Goal: Task Accomplishment & Management: Use online tool/utility

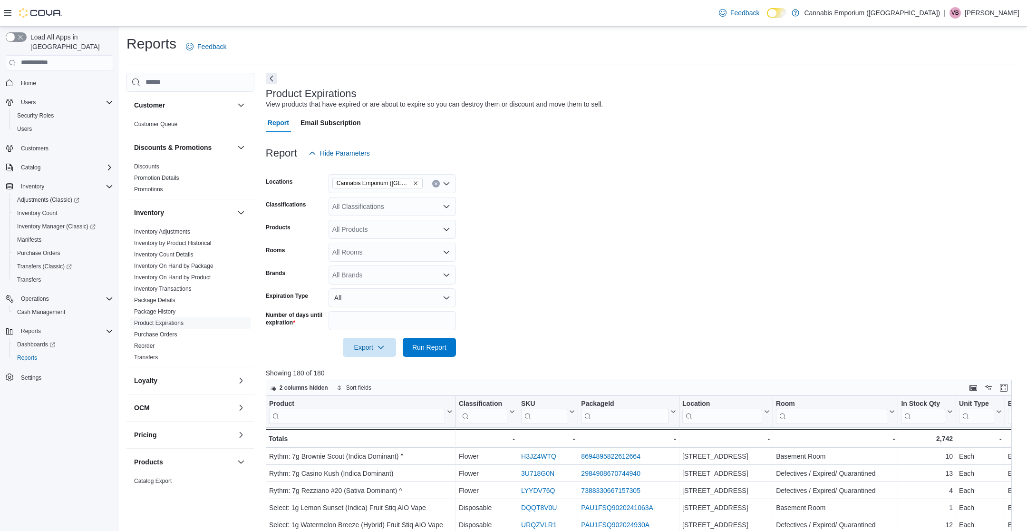
scroll to position [281, 0]
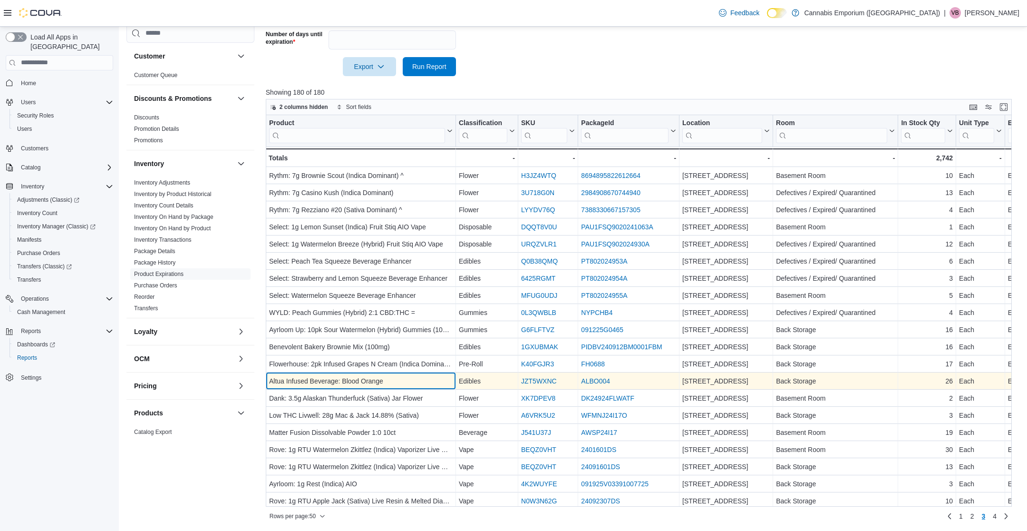
click at [293, 385] on div "Altua Infused Beverage: Blood Orange" at bounding box center [361, 380] width 184 height 11
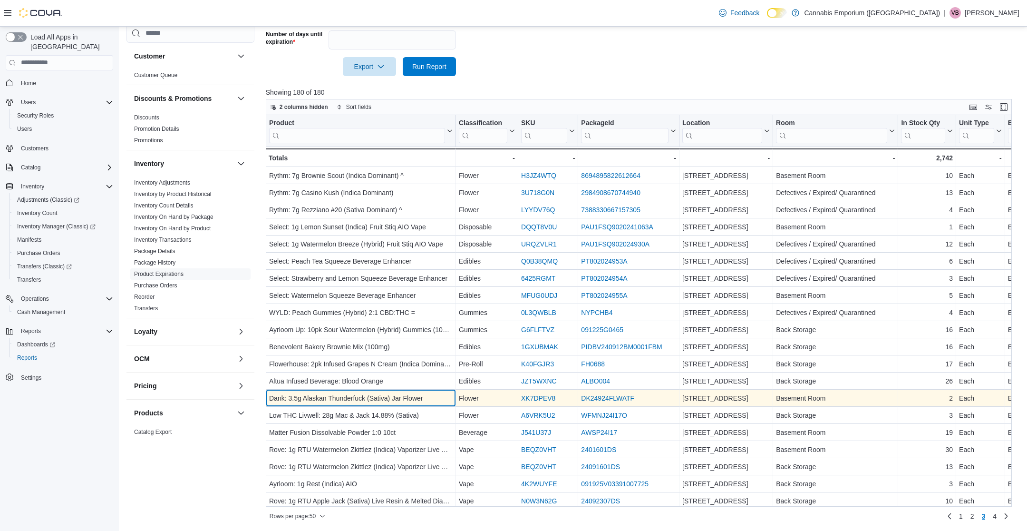
click at [292, 397] on div "Dank: 3.5g Alaskan Thunderfuck (Sativa) Jar Flower" at bounding box center [361, 397] width 184 height 11
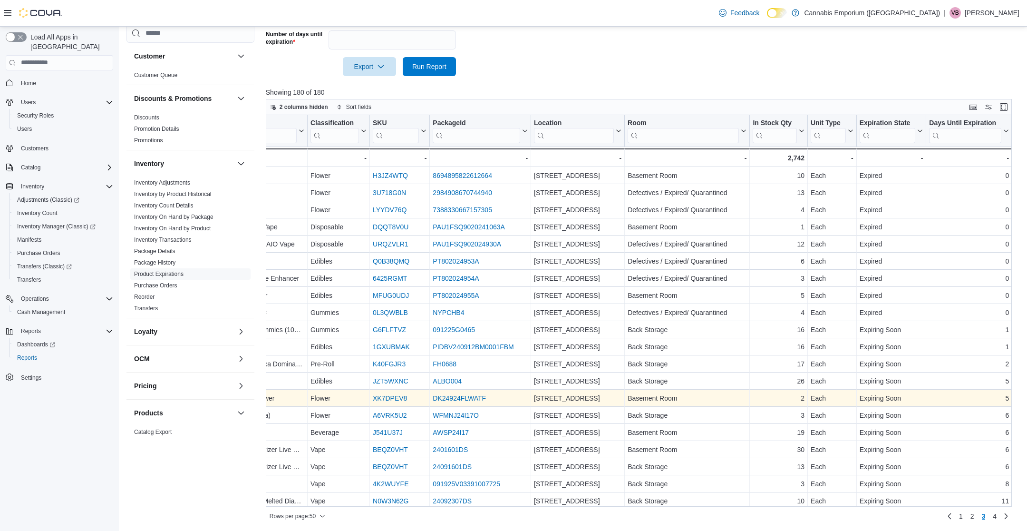
scroll to position [0, 220]
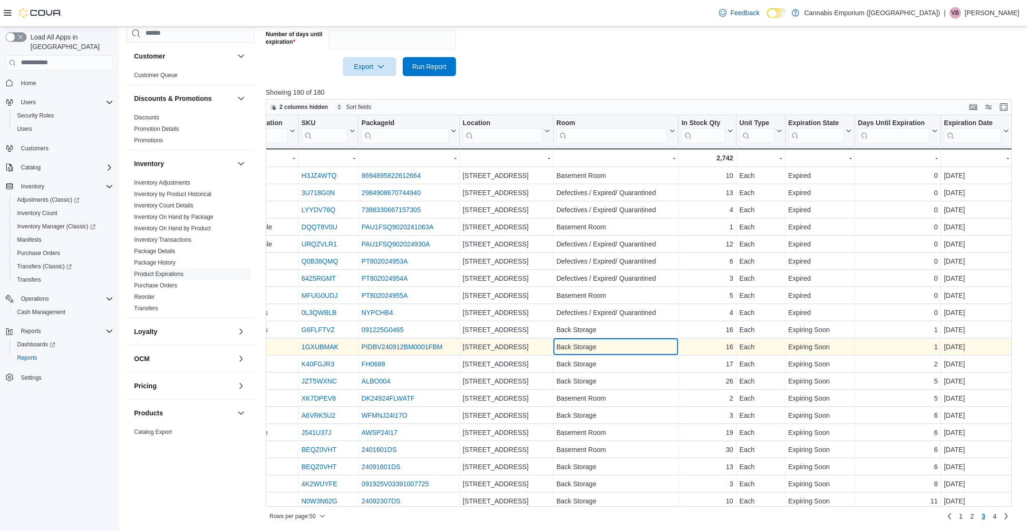
click at [575, 353] on div "Back Storage - Room, column 6, row 111" at bounding box center [616, 346] width 125 height 17
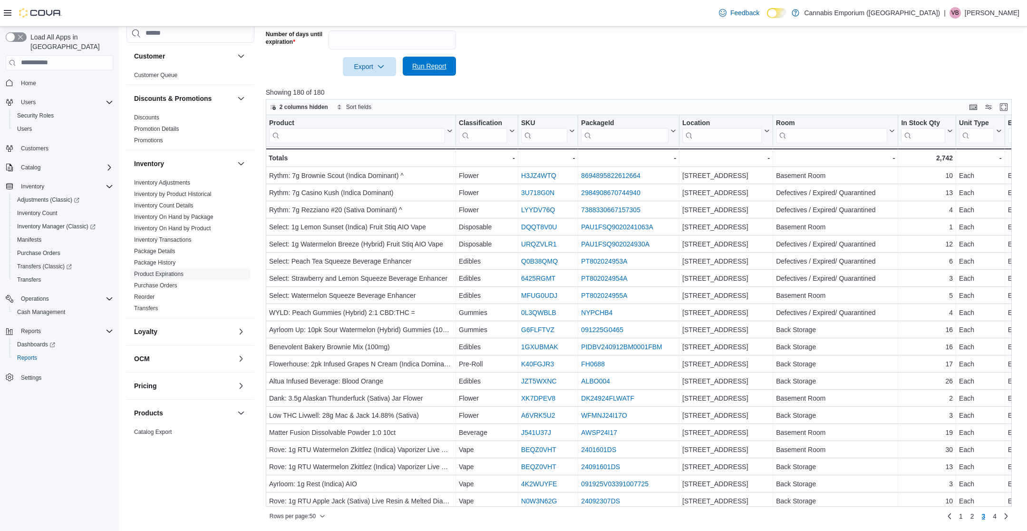
click at [426, 62] on span "Run Report" at bounding box center [429, 66] width 34 height 10
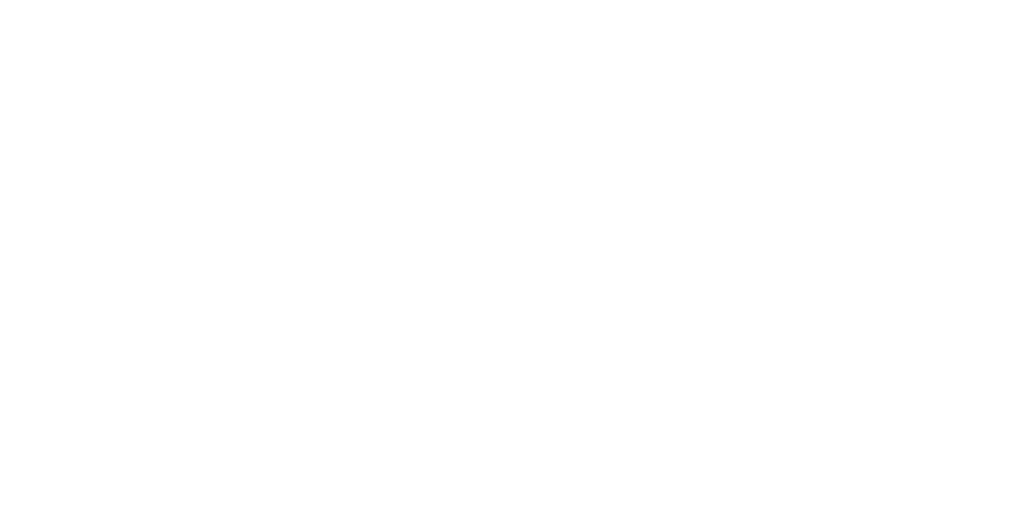
click at [66, 4] on html at bounding box center [513, 2] width 1027 height 4
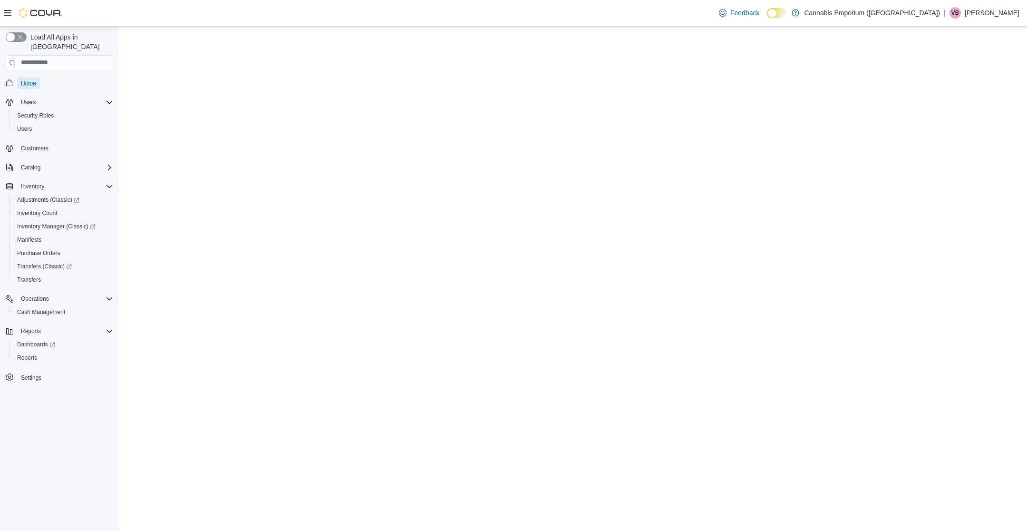
click at [28, 79] on span "Home" at bounding box center [28, 83] width 15 height 8
click at [35, 306] on span "Cash Management" at bounding box center [41, 311] width 48 height 11
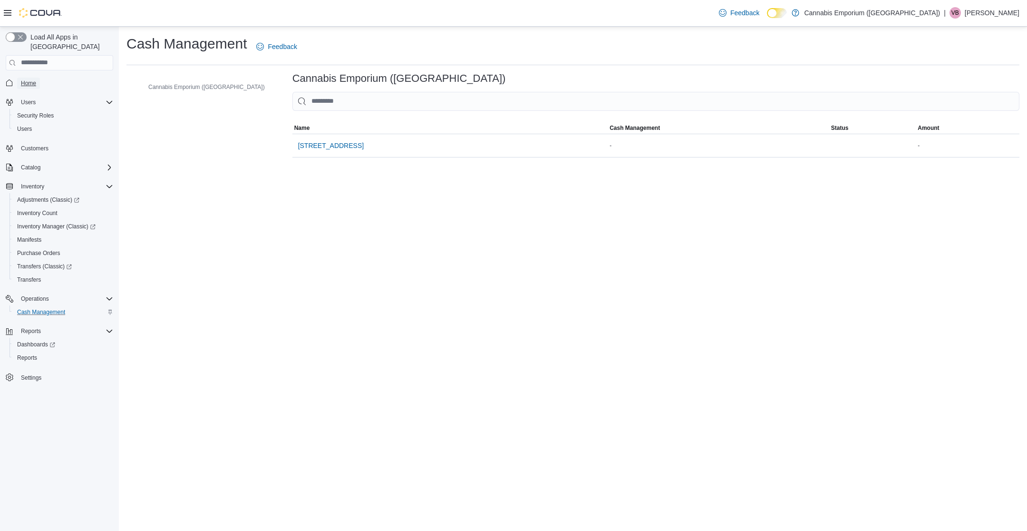
click at [26, 79] on span "Home" at bounding box center [28, 83] width 15 height 8
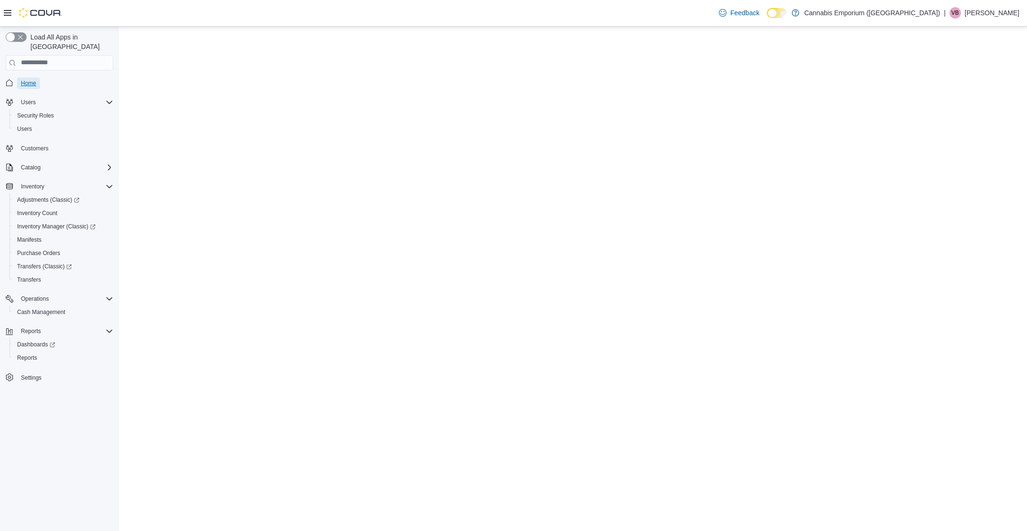
click at [34, 79] on span "Home" at bounding box center [28, 83] width 15 height 8
click at [25, 74] on div "Home" at bounding box center [59, 83] width 107 height 18
click at [25, 79] on span "Home" at bounding box center [28, 83] width 15 height 8
click at [63, 308] on span "Cash Management" at bounding box center [41, 312] width 48 height 8
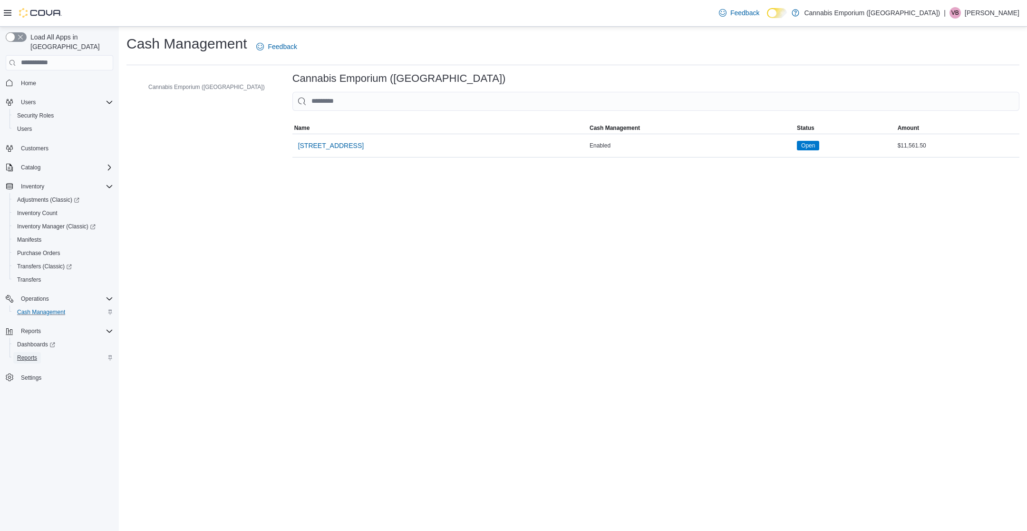
click at [30, 354] on span "Reports" at bounding box center [27, 358] width 20 height 8
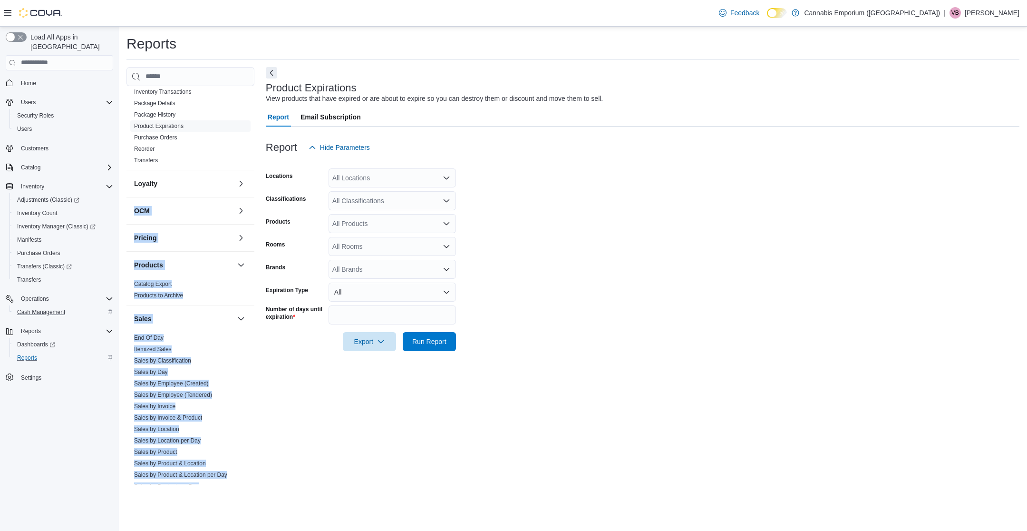
scroll to position [265, 0]
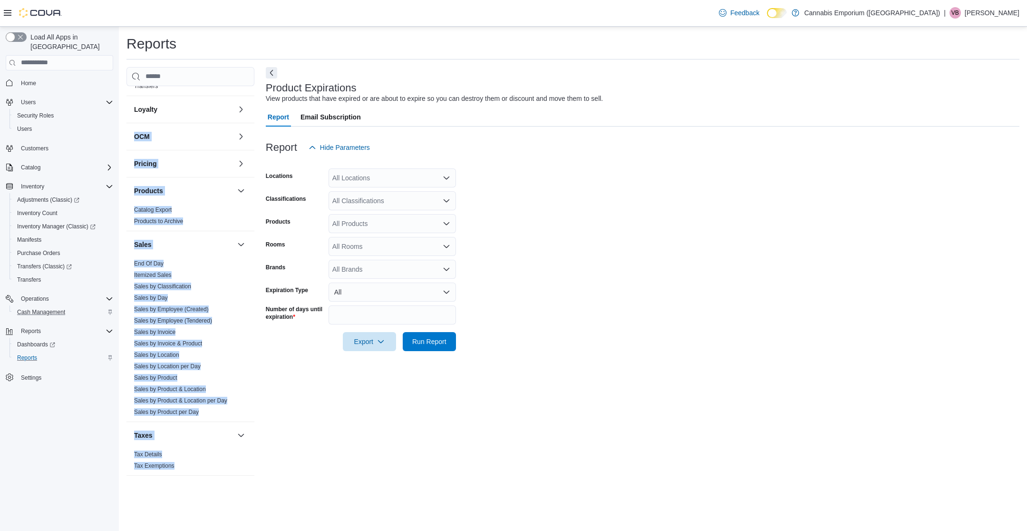
drag, startPoint x: 207, startPoint y: 395, endPoint x: 188, endPoint y: 522, distance: 128.3
click at [188, 522] on div "Reports Customer Customer Queue Discounts & Promotions Discounts Promotion Deta…" at bounding box center [573, 279] width 908 height 504
click at [157, 258] on span "End Of Day" at bounding box center [190, 263] width 120 height 11
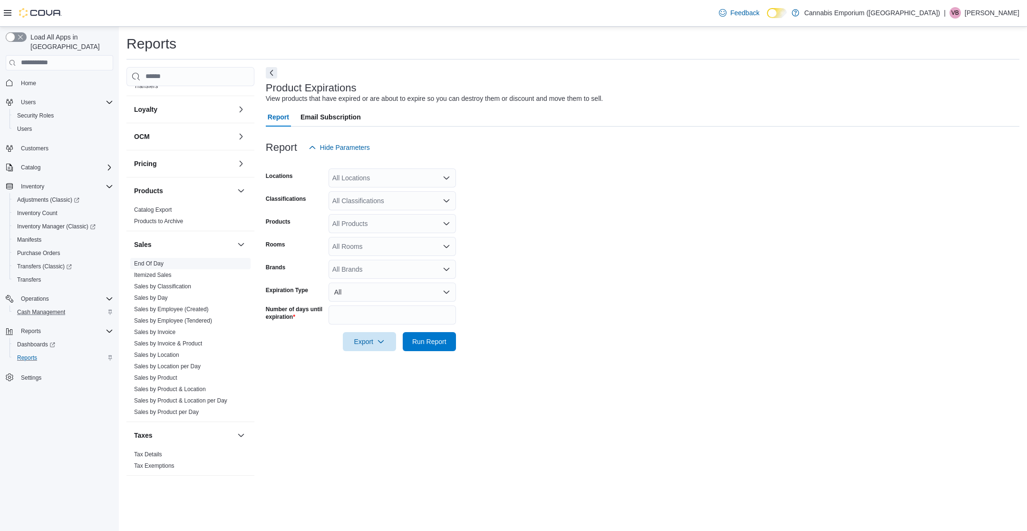
click at [157, 260] on link "End Of Day" at bounding box center [148, 263] width 29 height 7
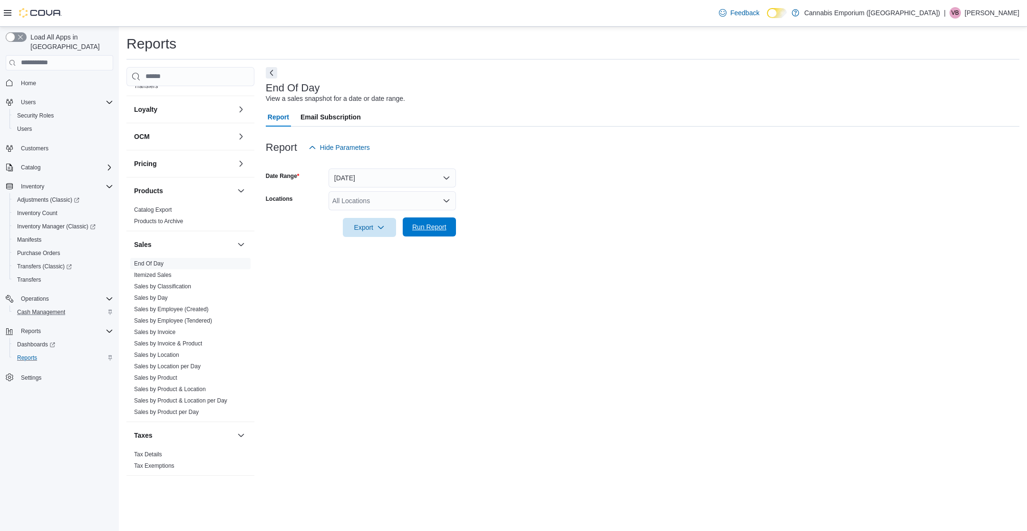
click at [433, 223] on span "Run Report" at bounding box center [429, 227] width 34 height 10
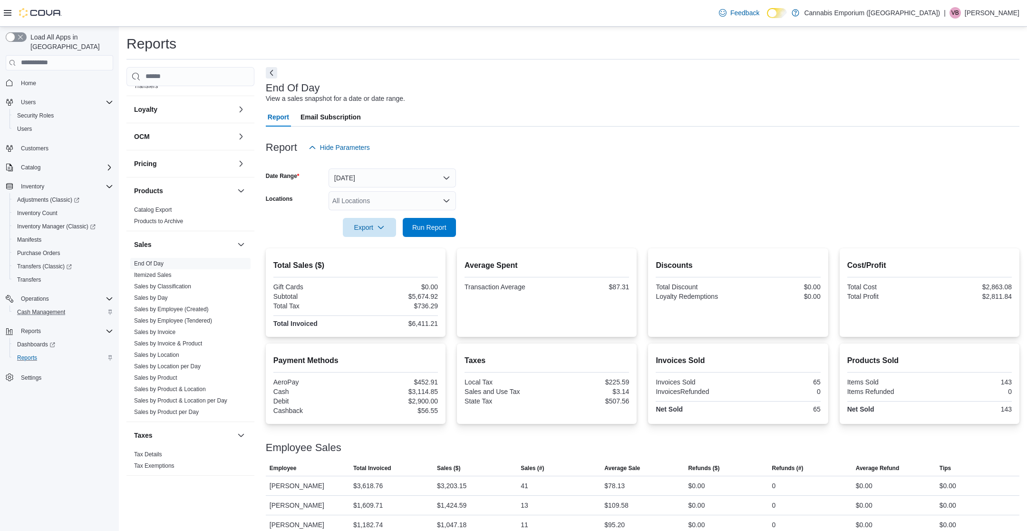
click at [535, 170] on form "Date Range Today Locations All Locations Export Run Report" at bounding box center [643, 197] width 754 height 80
